Goal: Go to known website: Go to known website

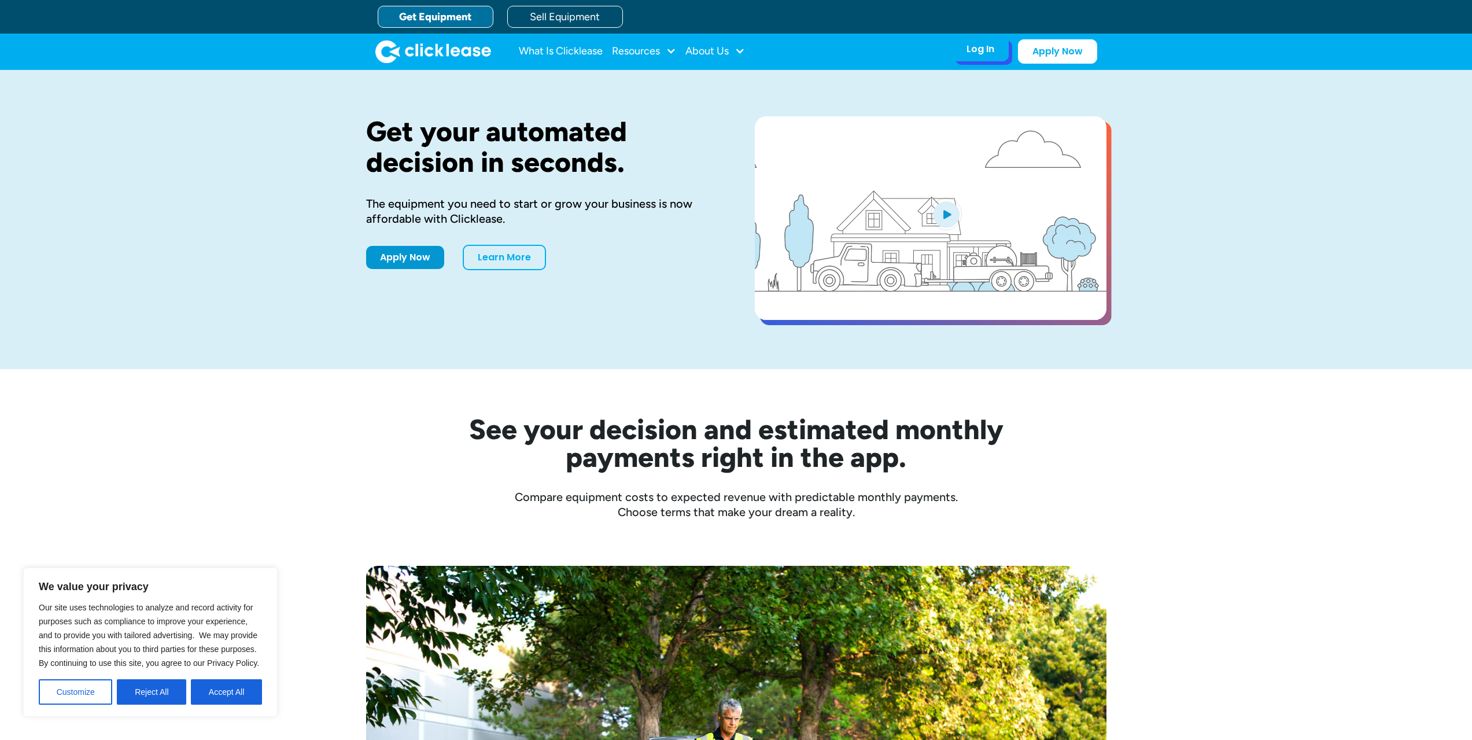
click at [975, 54] on div "Log In" at bounding box center [981, 49] width 28 height 12
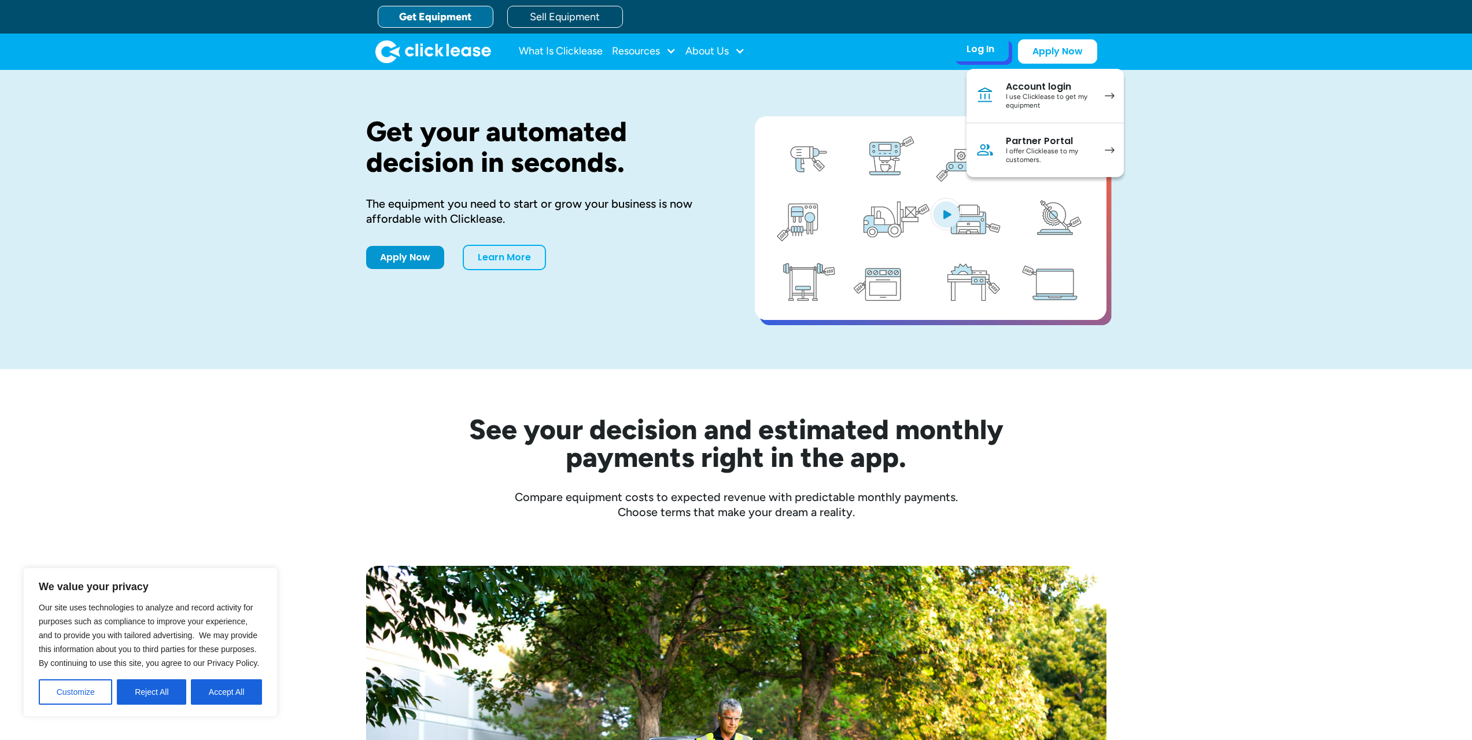
click at [1044, 138] on div "Partner Portal" at bounding box center [1049, 141] width 87 height 12
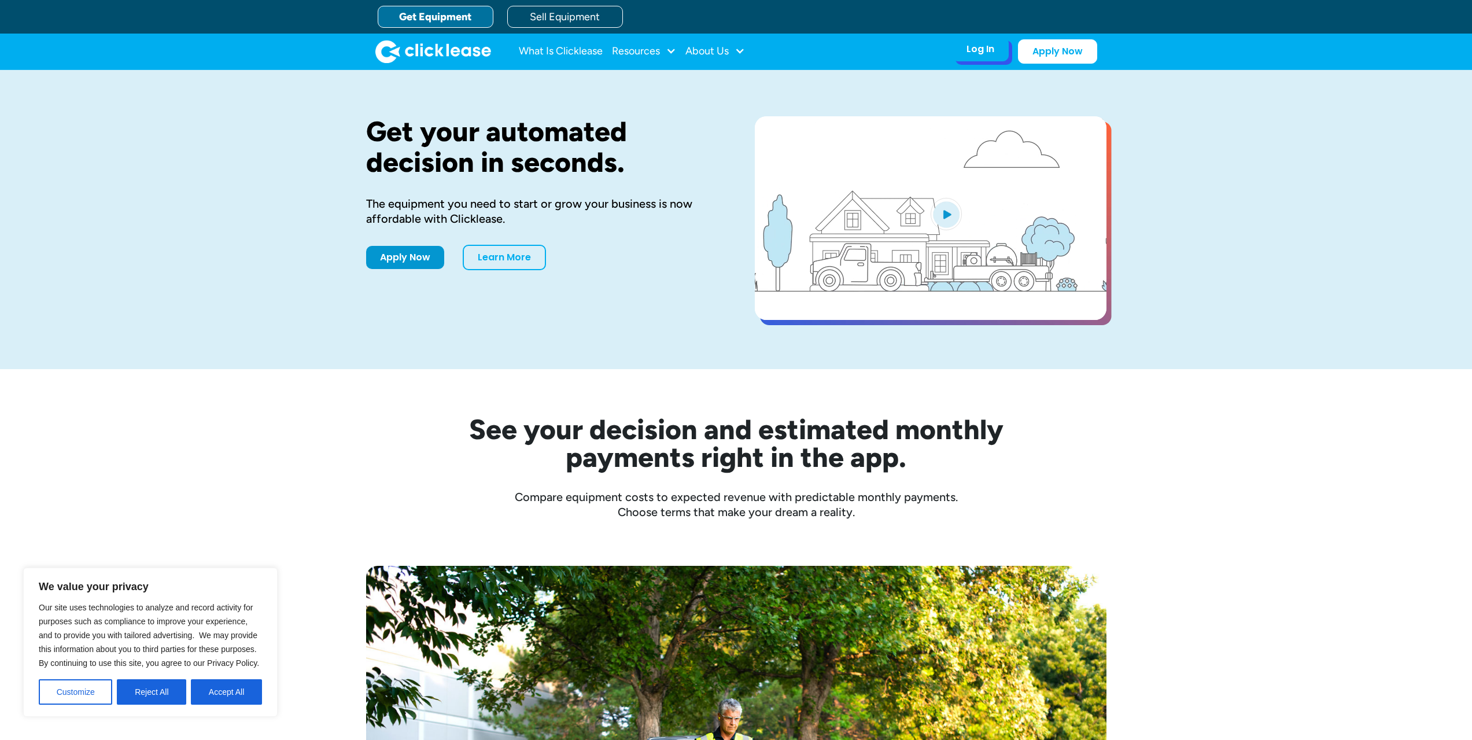
click at [981, 47] on div "Log In" at bounding box center [981, 49] width 28 height 12
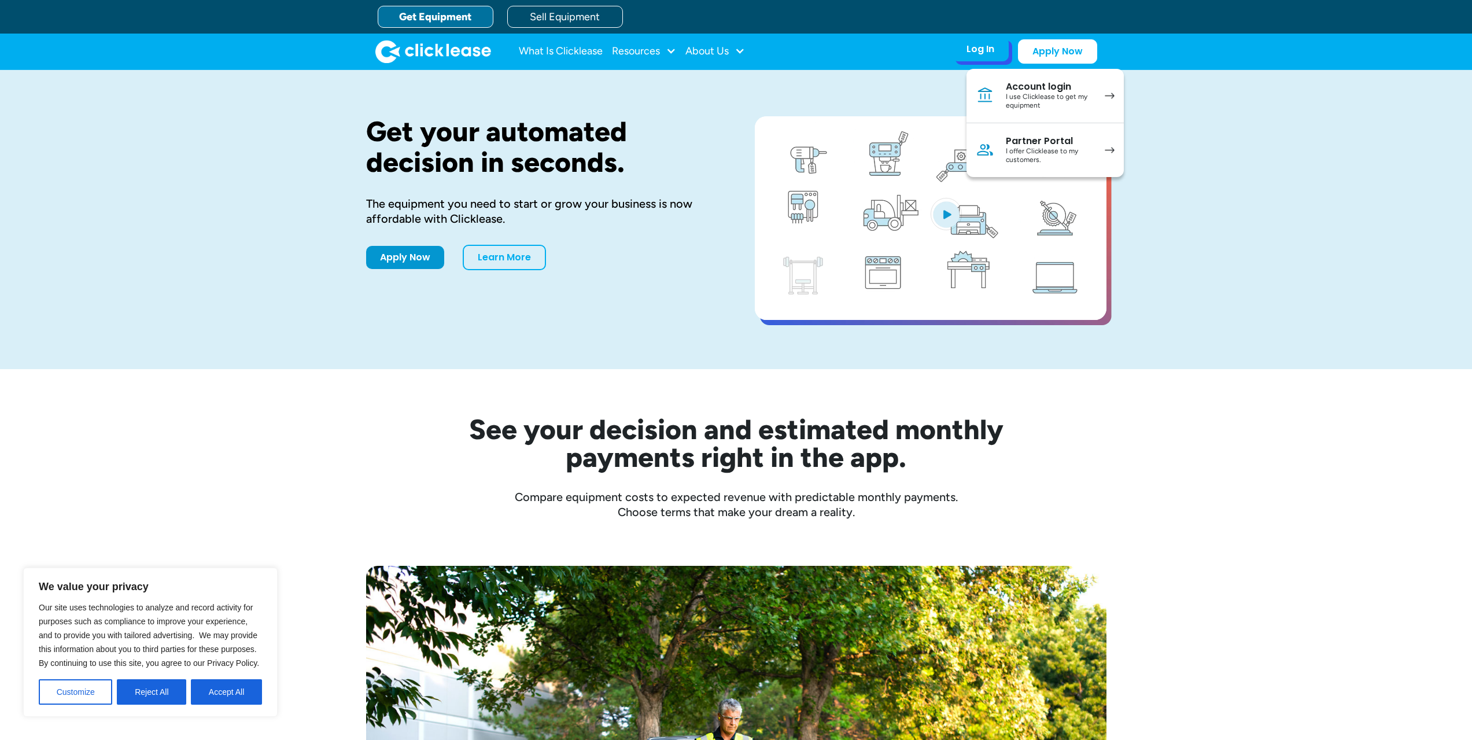
click at [1051, 137] on div "Partner Portal" at bounding box center [1049, 141] width 87 height 12
